Goal: Information Seeking & Learning: Learn about a topic

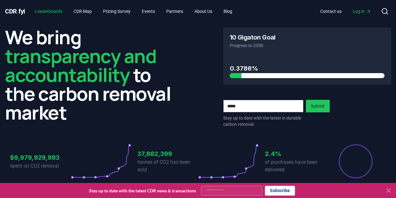
click at [60, 11] on link "Leaderboards" at bounding box center [48, 11] width 37 height 11
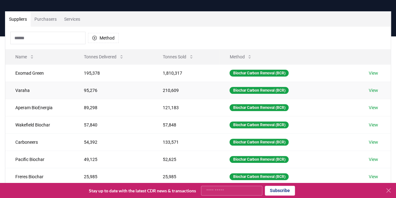
scroll to position [16, 0]
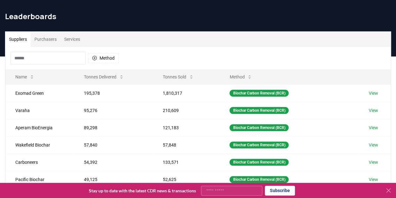
click at [57, 40] on button "Purchasers" at bounding box center [46, 39] width 30 height 15
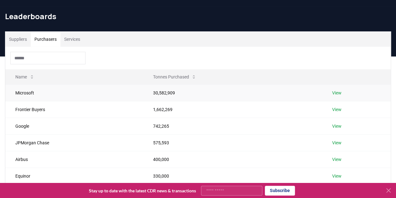
click at [330, 94] on td "View" at bounding box center [356, 92] width 69 height 17
click at [334, 94] on link "View" at bounding box center [336, 93] width 9 height 6
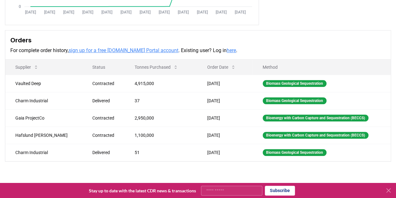
scroll to position [156, 0]
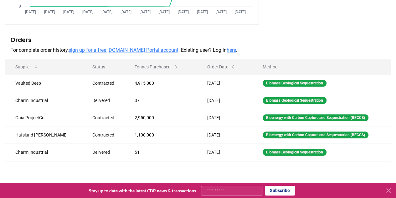
click at [320, 25] on div "Purchaser Metrics Purchases [DATE] [DATE] [DATE] [DATE] [DATE] [DATE] [DATE] [D…" at bounding box center [198, 13] width 396 height 295
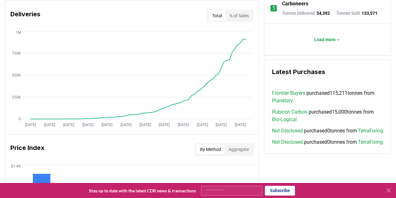
scroll to position [612, 0]
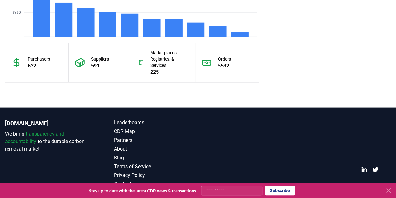
click at [389, 188] on icon at bounding box center [389, 190] width 8 height 8
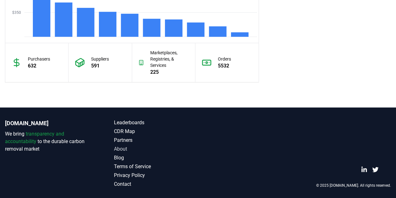
click at [125, 147] on link "About" at bounding box center [156, 149] width 84 height 8
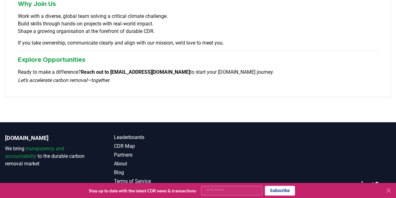
scroll to position [583, 0]
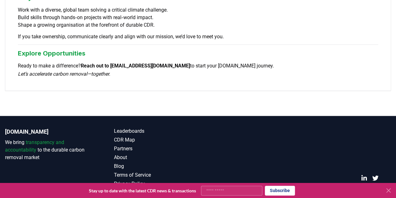
click at [390, 191] on icon at bounding box center [389, 190] width 8 height 8
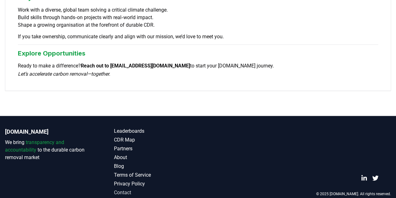
click at [126, 188] on link "Contact" at bounding box center [156, 192] width 84 height 8
